Goal: Task Accomplishment & Management: Manage account settings

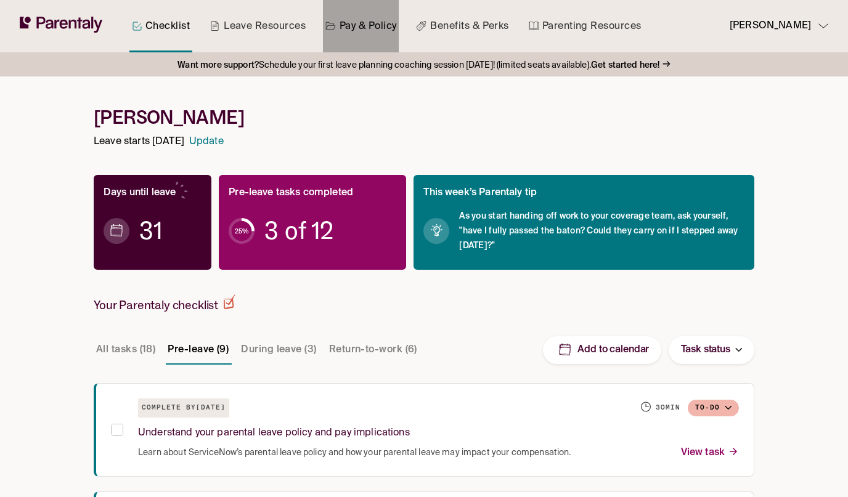
click at [370, 30] on link "Pay & Policy" at bounding box center [361, 26] width 76 height 52
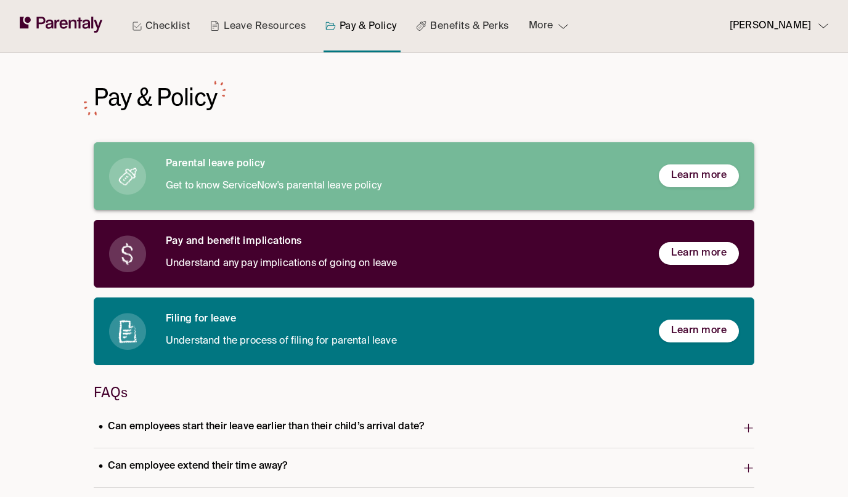
click at [256, 161] on h6 "Parental leave policy" at bounding box center [402, 164] width 473 height 13
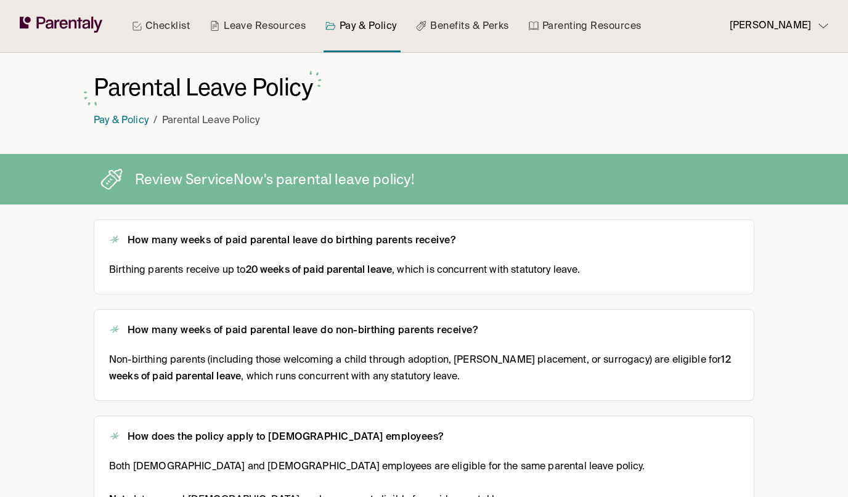
click at [776, 25] on p "[PERSON_NAME]" at bounding box center [769, 26] width 81 height 17
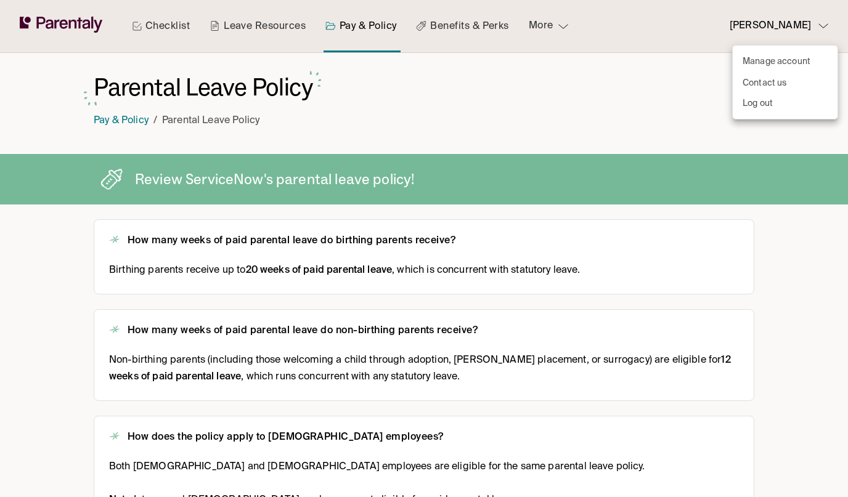
click at [497, 89] on div at bounding box center [424, 248] width 848 height 497
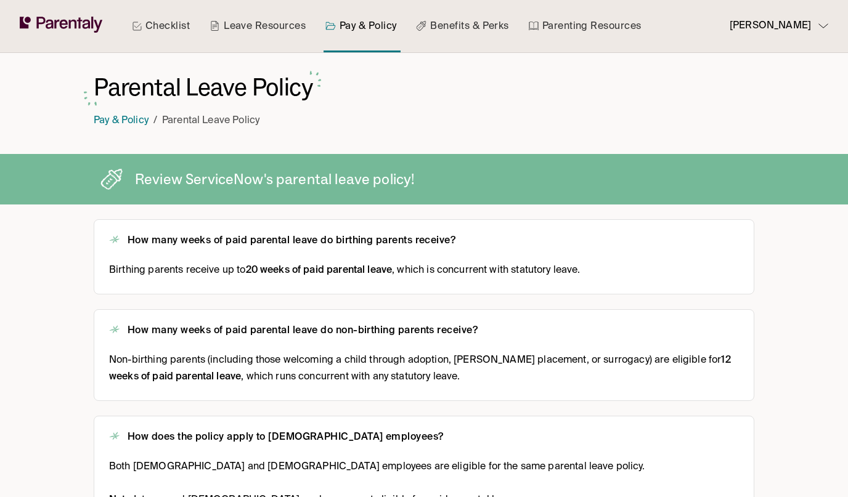
click at [71, 28] on icon at bounding box center [61, 25] width 83 height 16
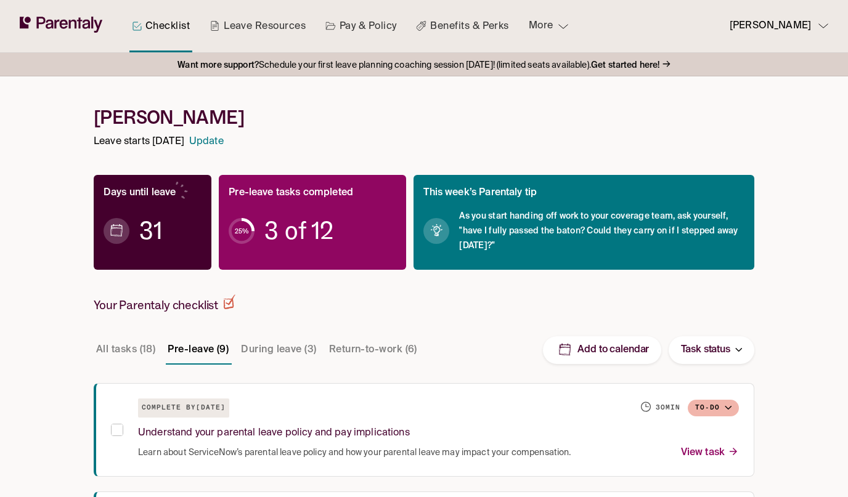
click at [809, 22] on p "[PERSON_NAME]" at bounding box center [769, 26] width 81 height 17
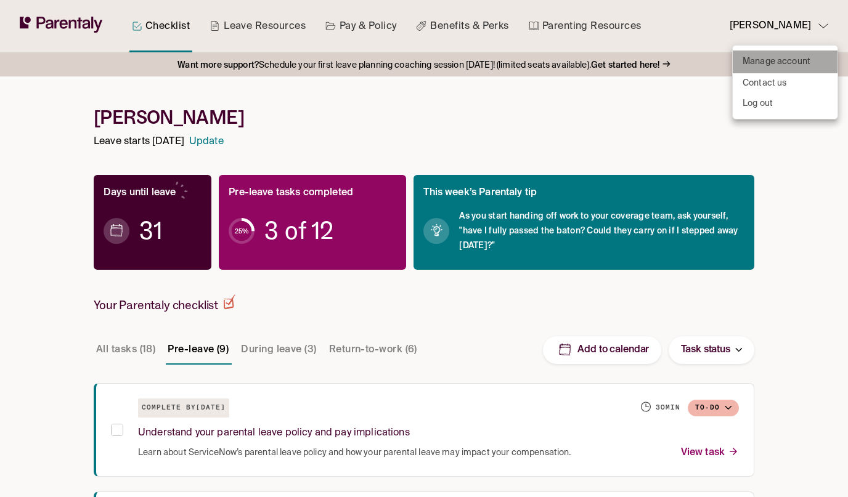
click at [790, 60] on p "Manage account" at bounding box center [776, 61] width 68 height 13
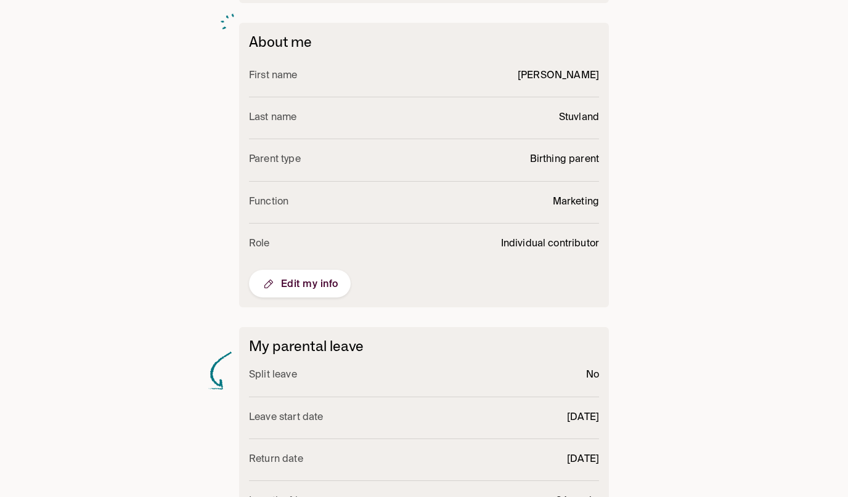
scroll to position [420, 0]
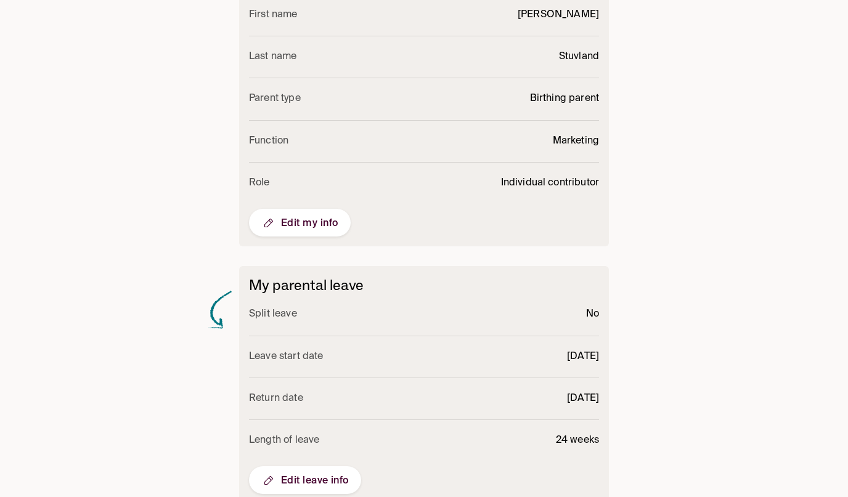
click at [286, 473] on span "Edit leave info" at bounding box center [304, 480] width 87 height 15
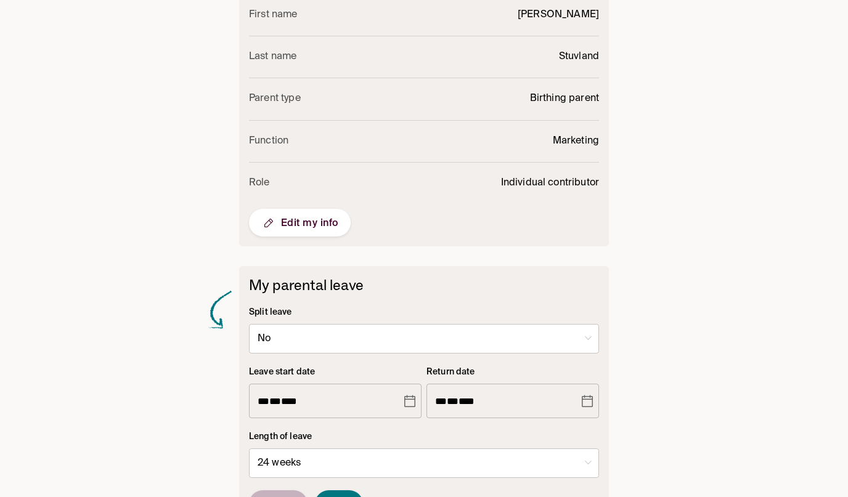
click at [284, 497] on span "Cancel" at bounding box center [278, 504] width 34 height 13
